Goal: Task Accomplishment & Management: Manage account settings

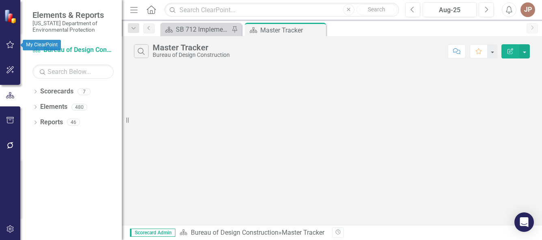
click at [12, 44] on icon "button" at bounding box center [10, 44] width 9 height 6
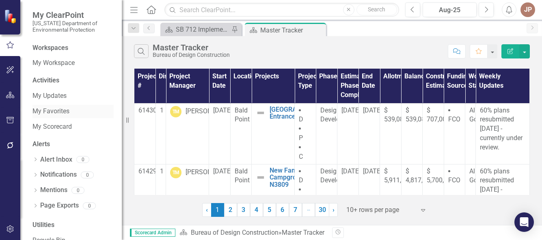
click at [65, 110] on link "My Favorites" at bounding box center [72, 111] width 81 height 9
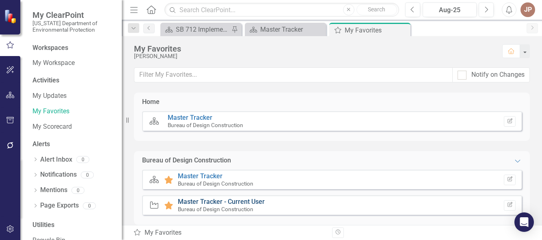
click at [216, 200] on link "Master Tracker - Current User" at bounding box center [221, 202] width 87 height 8
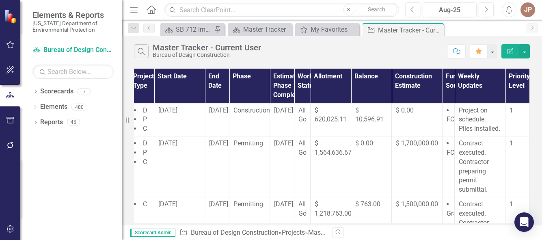
scroll to position [0, 133]
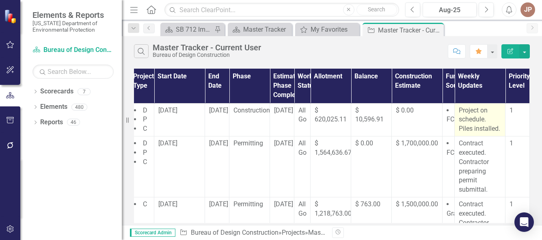
click at [494, 130] on p "Project on schedule. Piles installed." at bounding box center [480, 120] width 42 height 28
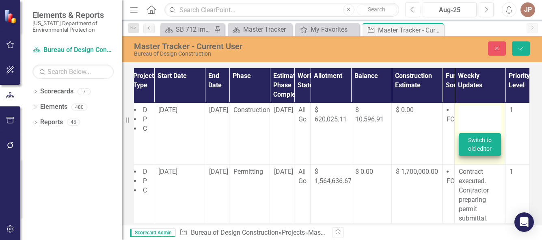
type textarea "<p>Project on schedule. Piles installed.</p>"
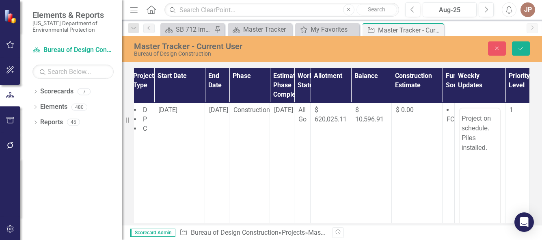
scroll to position [0, 0]
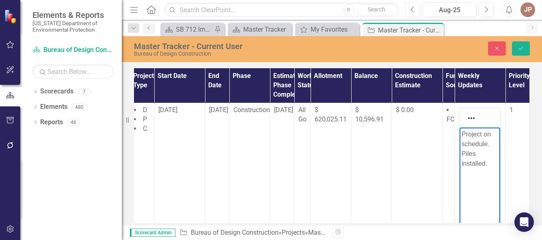
click at [490, 165] on p "Project on schedule. Piles installed." at bounding box center [480, 148] width 37 height 39
click at [520, 49] on icon "Save" at bounding box center [520, 48] width 7 height 6
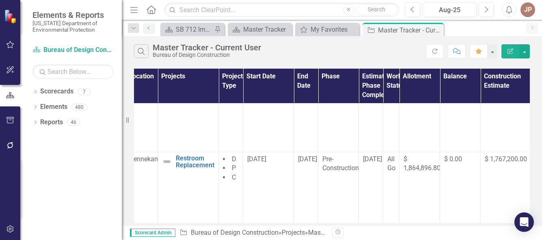
scroll to position [237, 0]
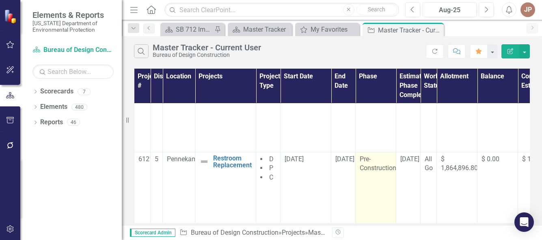
click at [383, 170] on td "Pre-Construction" at bounding box center [376, 196] width 41 height 89
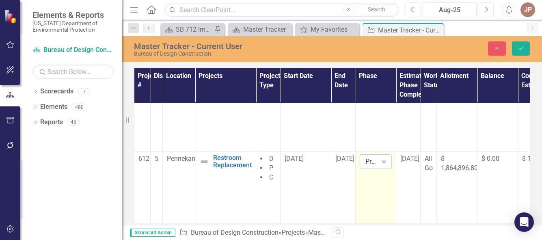
click at [383, 158] on icon "Expand" at bounding box center [384, 161] width 8 height 6
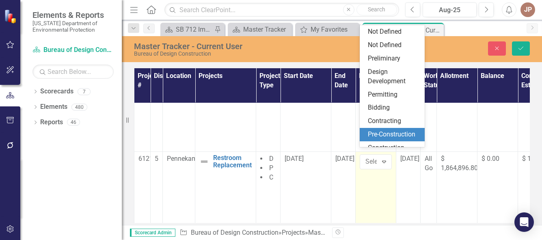
scroll to position [57, 0]
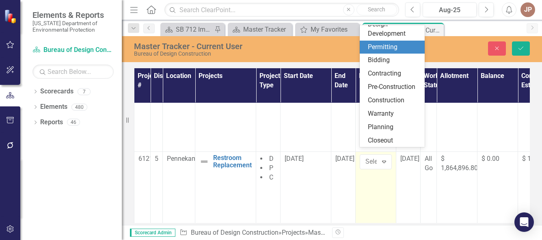
click at [378, 43] on div "Permitting" at bounding box center [394, 47] width 52 height 9
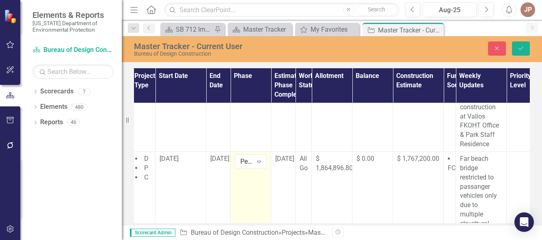
scroll to position [237, 129]
click at [521, 52] on button "Save" at bounding box center [521, 48] width 18 height 14
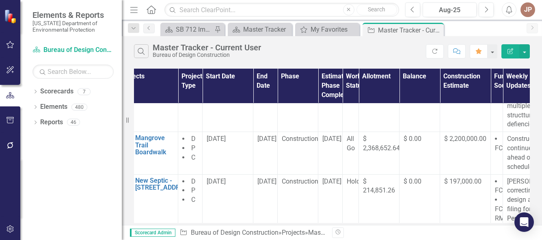
scroll to position [345, 133]
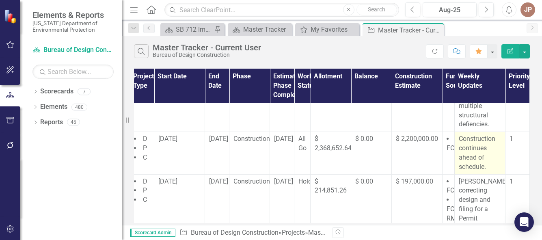
click at [487, 155] on p "Construction continues ahead of schedule." at bounding box center [480, 152] width 42 height 37
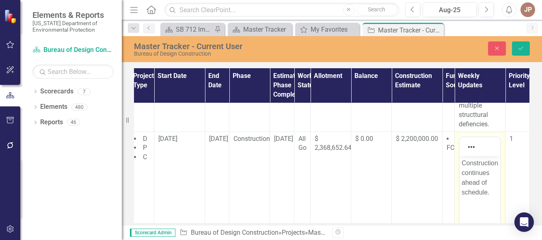
scroll to position [0, 0]
click at [492, 190] on p "Construction continues ahead of schedule." at bounding box center [480, 177] width 37 height 39
click at [520, 50] on icon "submit" at bounding box center [520, 48] width 5 height 3
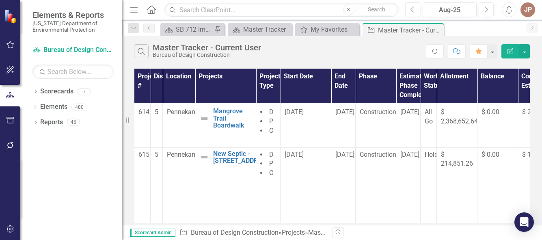
scroll to position [376, 0]
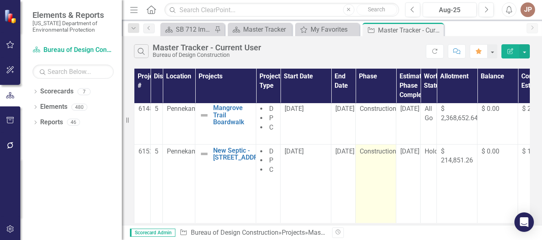
click at [382, 155] on td "Construction" at bounding box center [376, 184] width 41 height 80
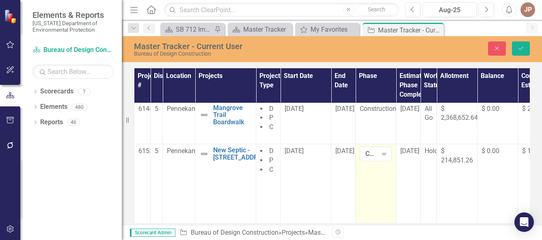
scroll to position [375, 0]
click at [384, 151] on icon "Expand" at bounding box center [384, 154] width 8 height 6
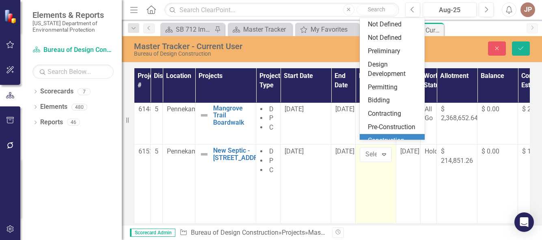
scroll to position [57, 0]
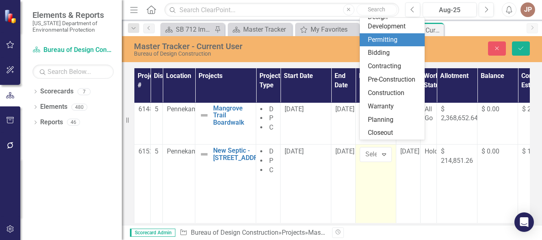
drag, startPoint x: 382, startPoint y: 44, endPoint x: 383, endPoint y: 25, distance: 19.1
click at [383, 25] on div "Not Defined Not Defined Preliminary Design Development Permitting Bidding Contr…" at bounding box center [392, 79] width 65 height 122
click at [383, 33] on div "Permitting" at bounding box center [392, 39] width 65 height 13
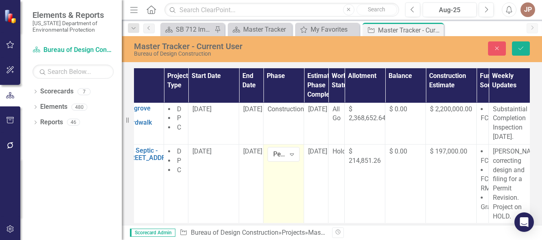
scroll to position [375, 133]
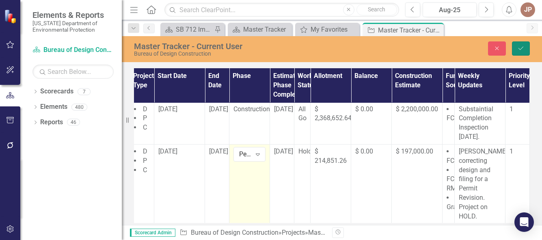
click at [521, 47] on icon "Save" at bounding box center [520, 48] width 7 height 6
